Goal: Information Seeking & Learning: Learn about a topic

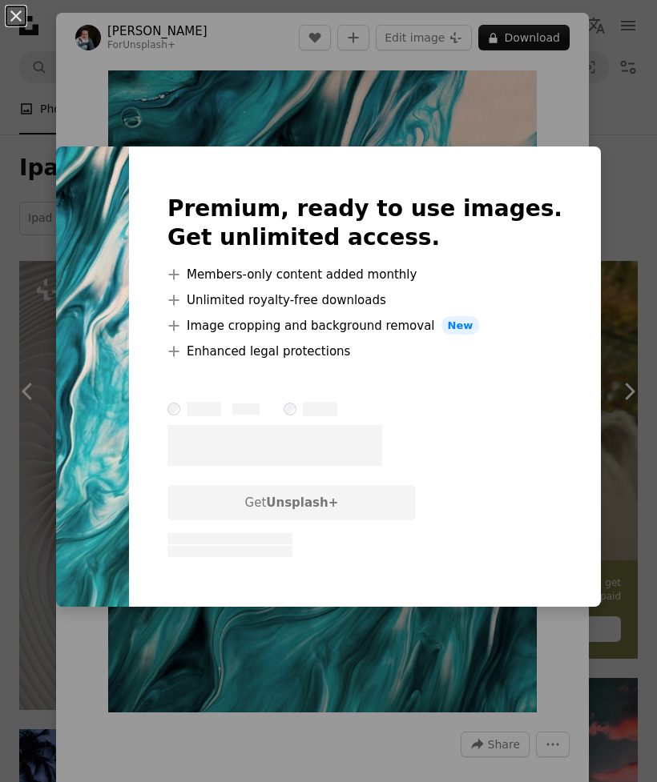
scroll to position [2021, 0]
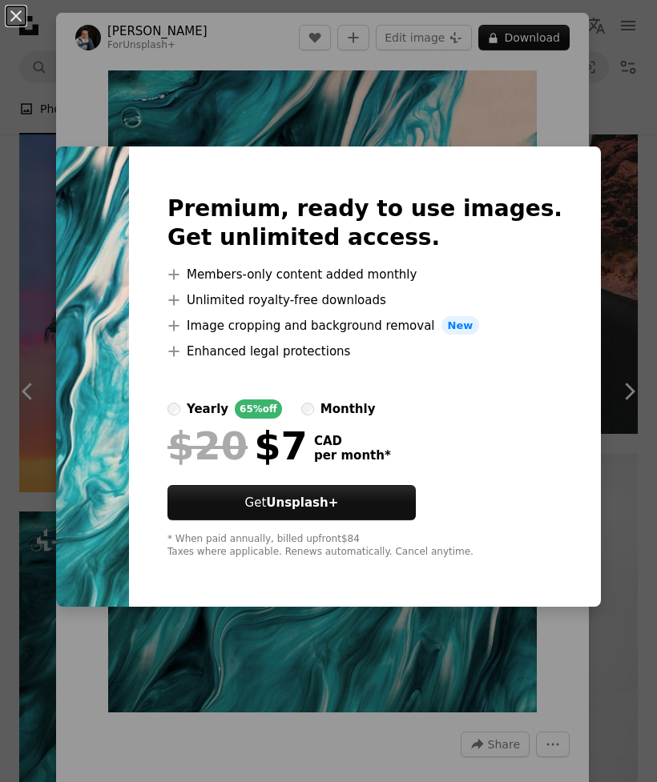
click at [151, 168] on div "An X shape Premium, ready to use images. Get unlimited access. A plus sign Memb…" at bounding box center [328, 391] width 657 height 782
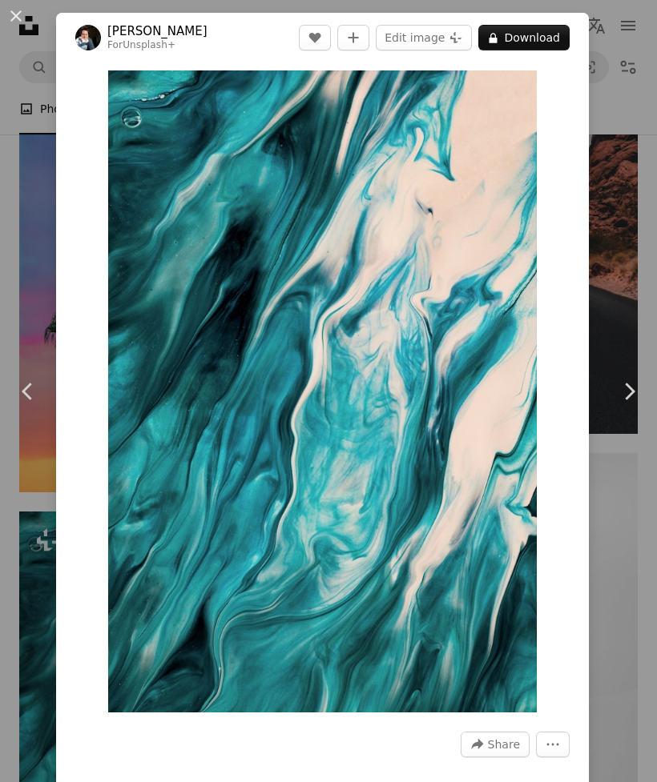
click at [636, 568] on div "An X shape Chevron left Chevron right [PERSON_NAME] For Unsplash+ A heart A plu…" at bounding box center [328, 391] width 657 height 782
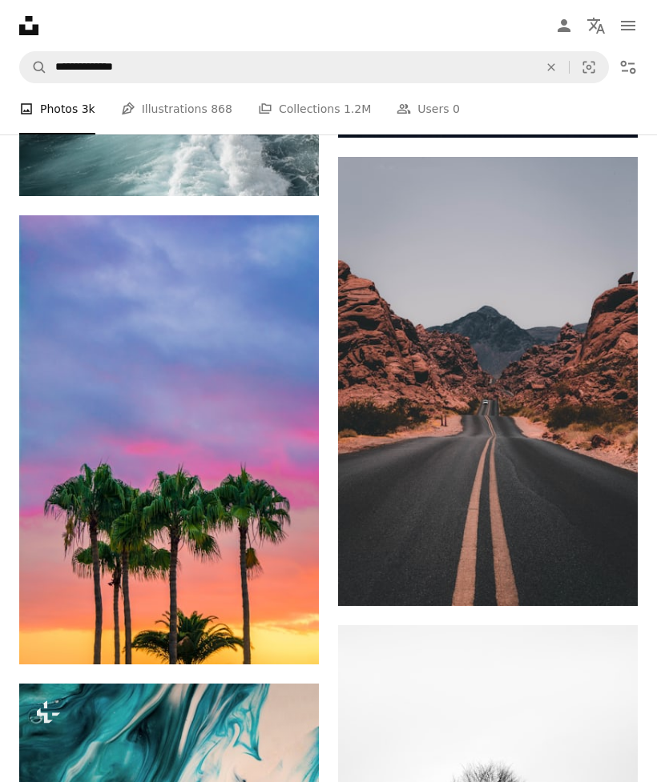
scroll to position [1910, 0]
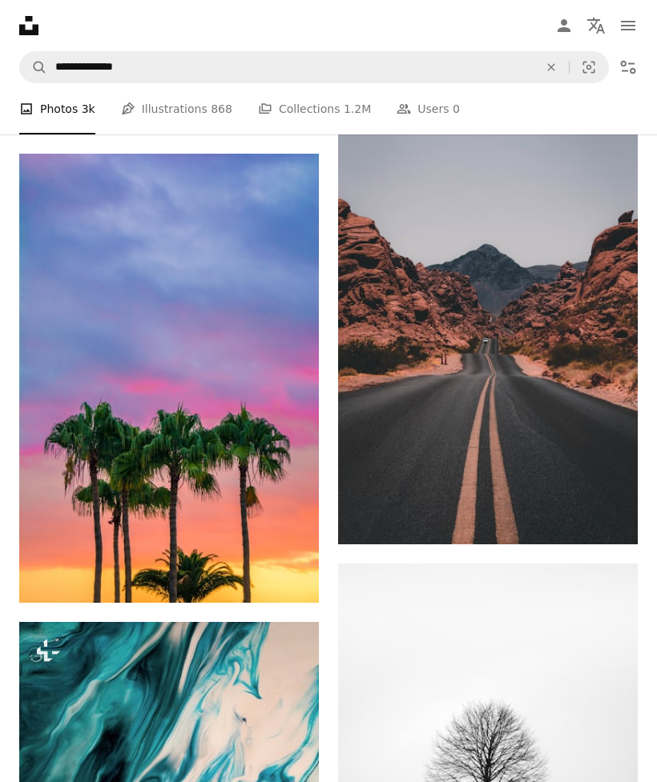
click at [549, 434] on img at bounding box center [487, 319] width 299 height 449
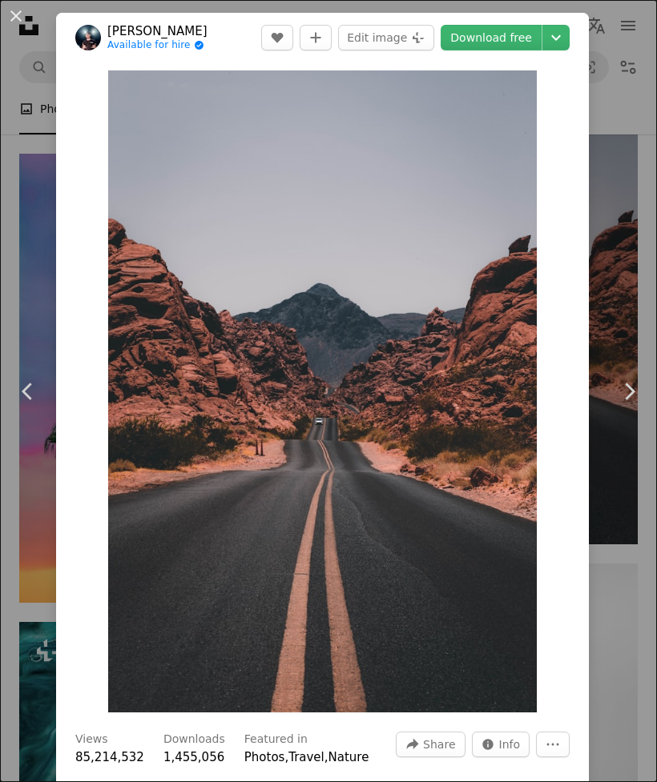
click at [639, 275] on div "An X shape Chevron left Chevron right [PERSON_NAME] Available for hire A checkm…" at bounding box center [328, 391] width 657 height 782
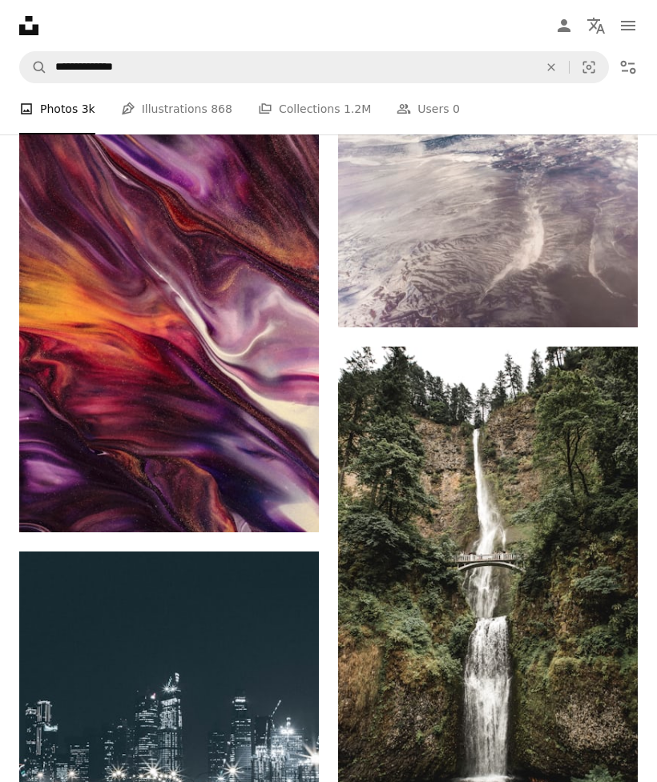
scroll to position [4216, 0]
